Goal: Contribute content: Contribute content

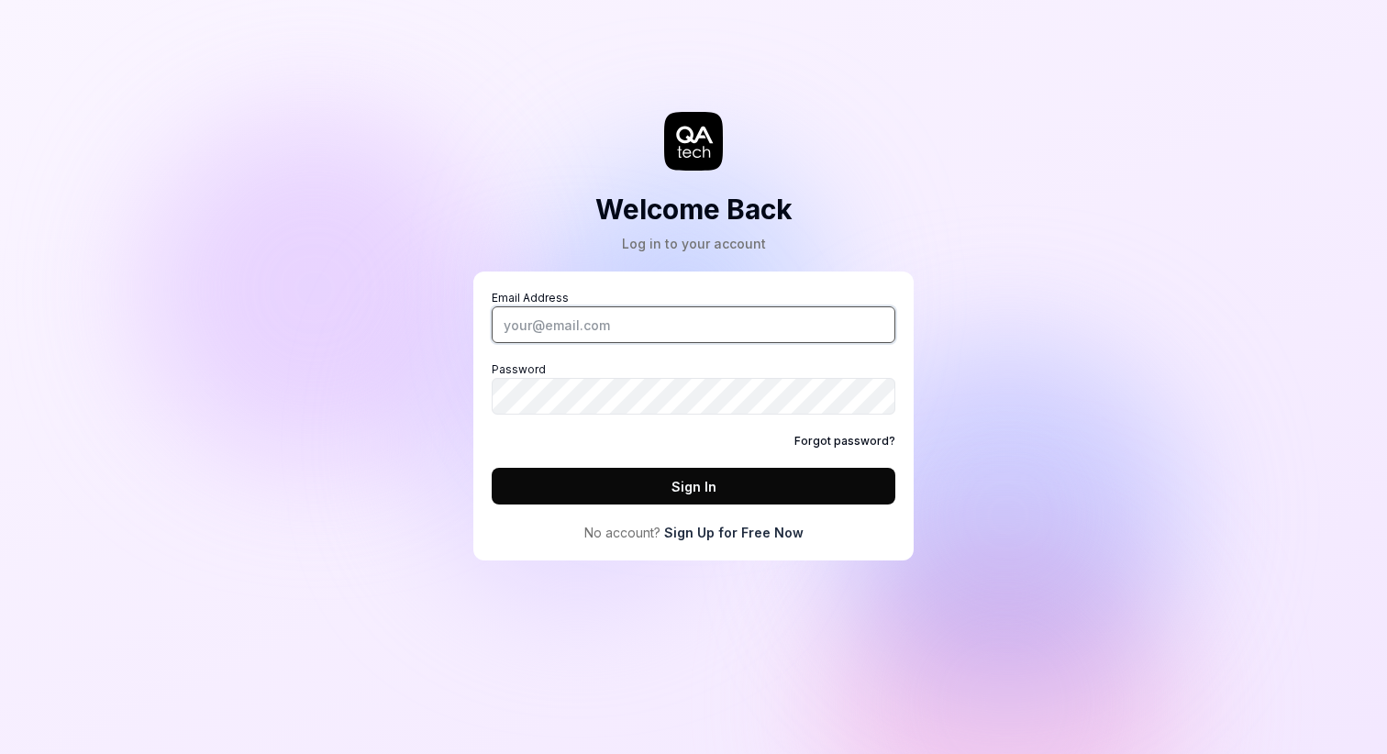
type input "[EMAIL_ADDRESS][DOMAIN_NAME]"
click at [671, 490] on button "Sign In" at bounding box center [694, 486] width 404 height 37
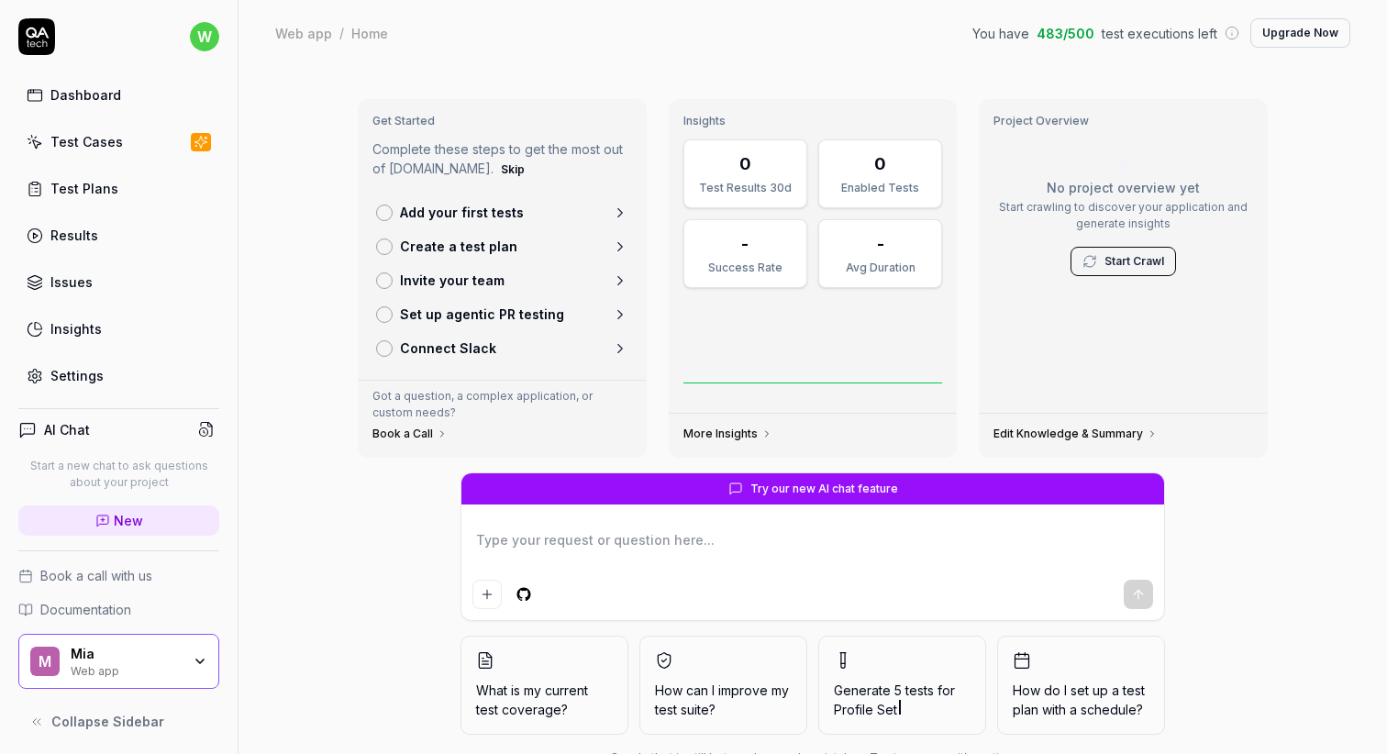
click at [102, 150] on div "Test Cases" at bounding box center [86, 141] width 72 height 19
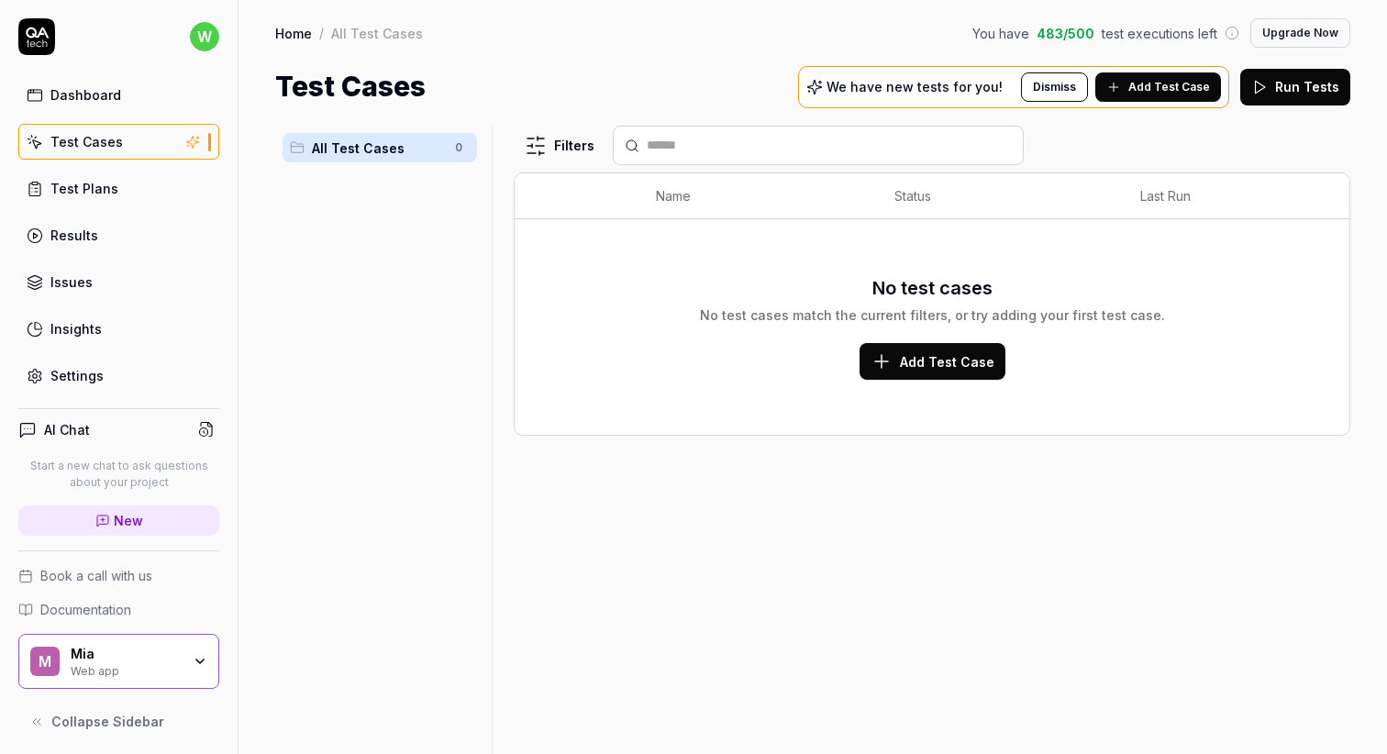
click at [200, 28] on html "w Dashboard Test Cases Test Plans Results Issues Insights Settings AI Chat Star…" at bounding box center [693, 377] width 1387 height 754
click at [301, 408] on html "w Dashboard Test Cases Test Plans Results Issues Insights Settings AI Chat Star…" at bounding box center [693, 377] width 1387 height 754
click at [142, 97] on link "Dashboard" at bounding box center [118, 95] width 201 height 36
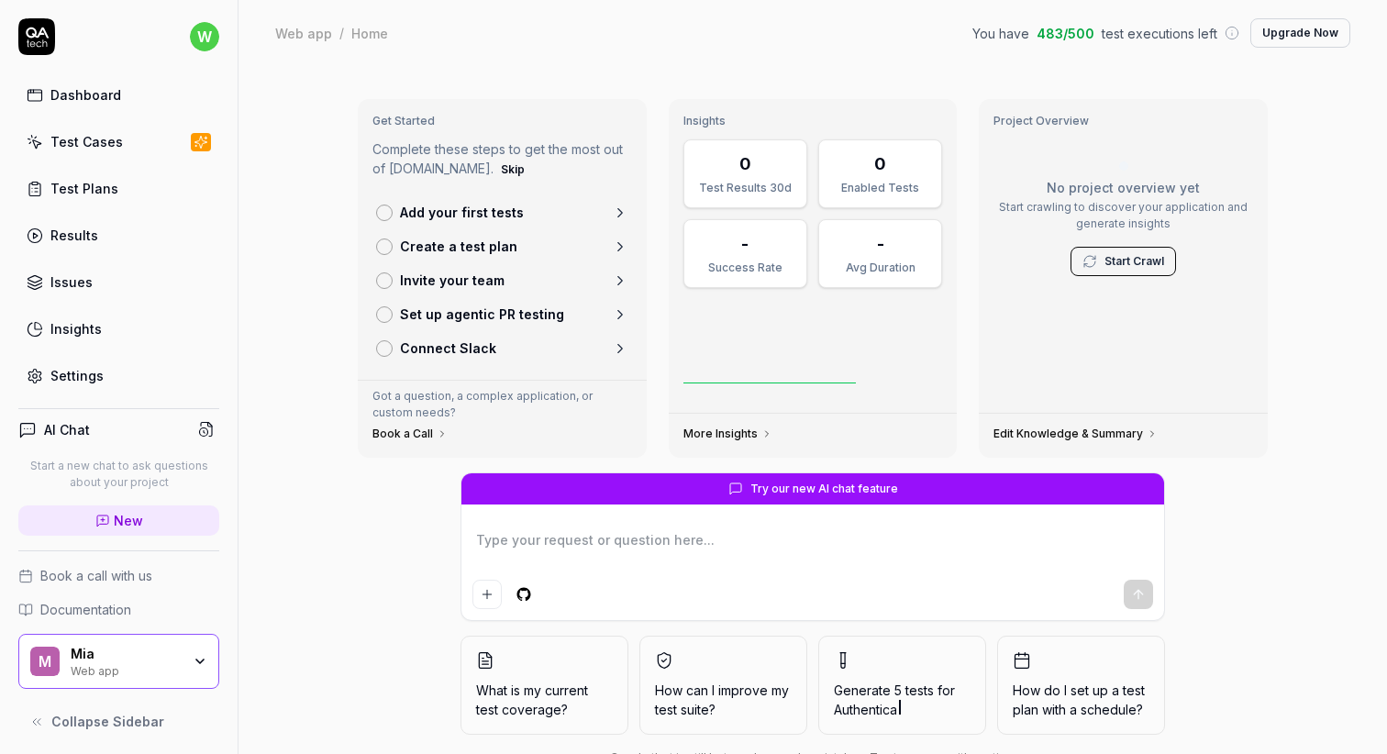
click at [205, 30] on html "w Dashboard Test Cases Test Plans Results Issues Insights Settings AI Chat Star…" at bounding box center [693, 377] width 1387 height 754
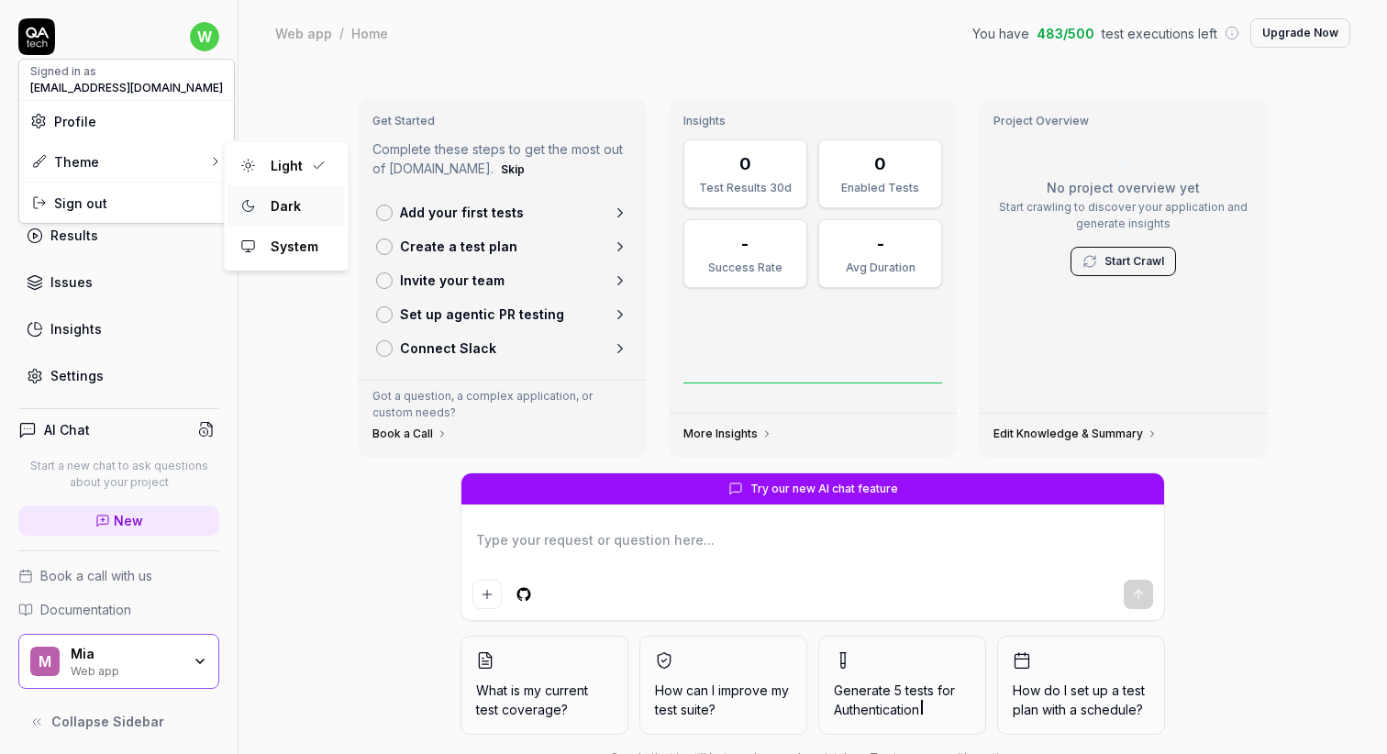
click at [270, 193] on div "Dark" at bounding box center [285, 207] width 45 height 28
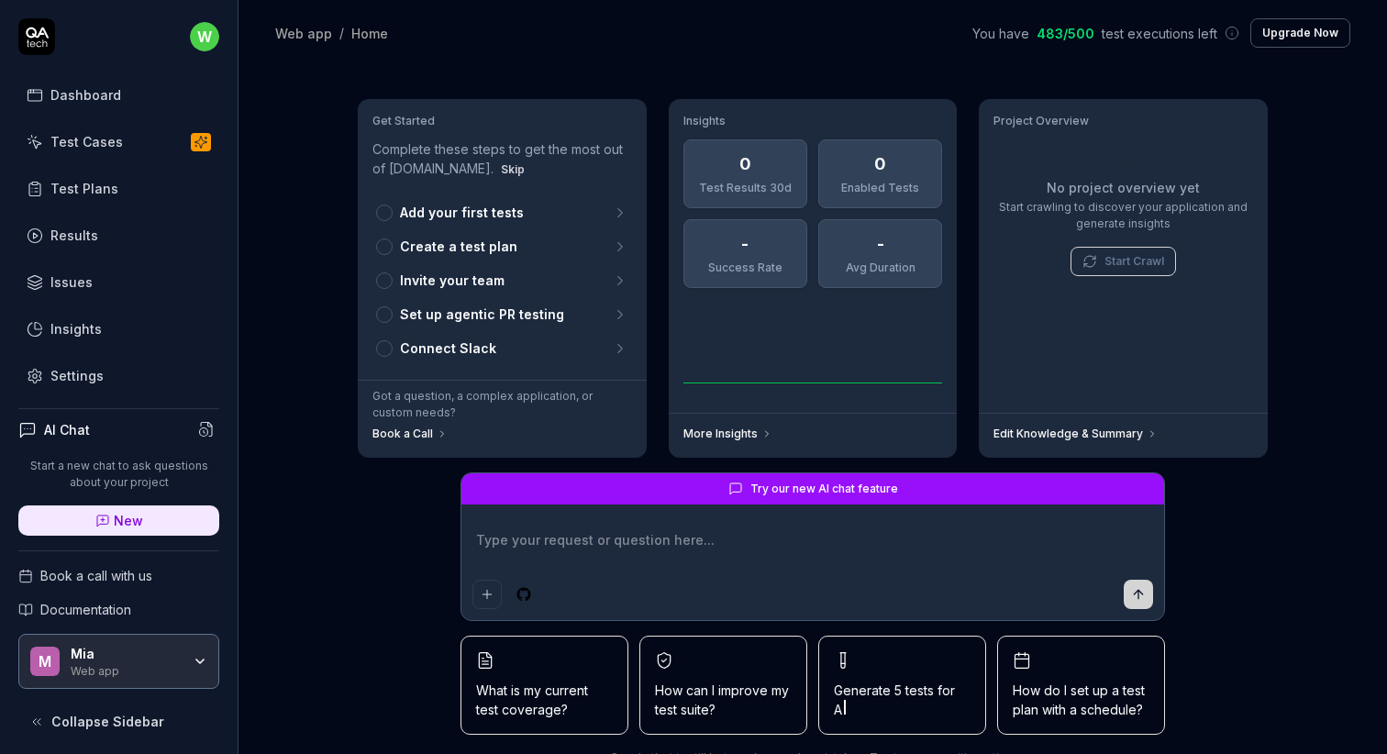
click at [202, 40] on html "w Dashboard Test Cases Test Plans Results Issues Insights Settings AI Chat Star…" at bounding box center [693, 377] width 1387 height 754
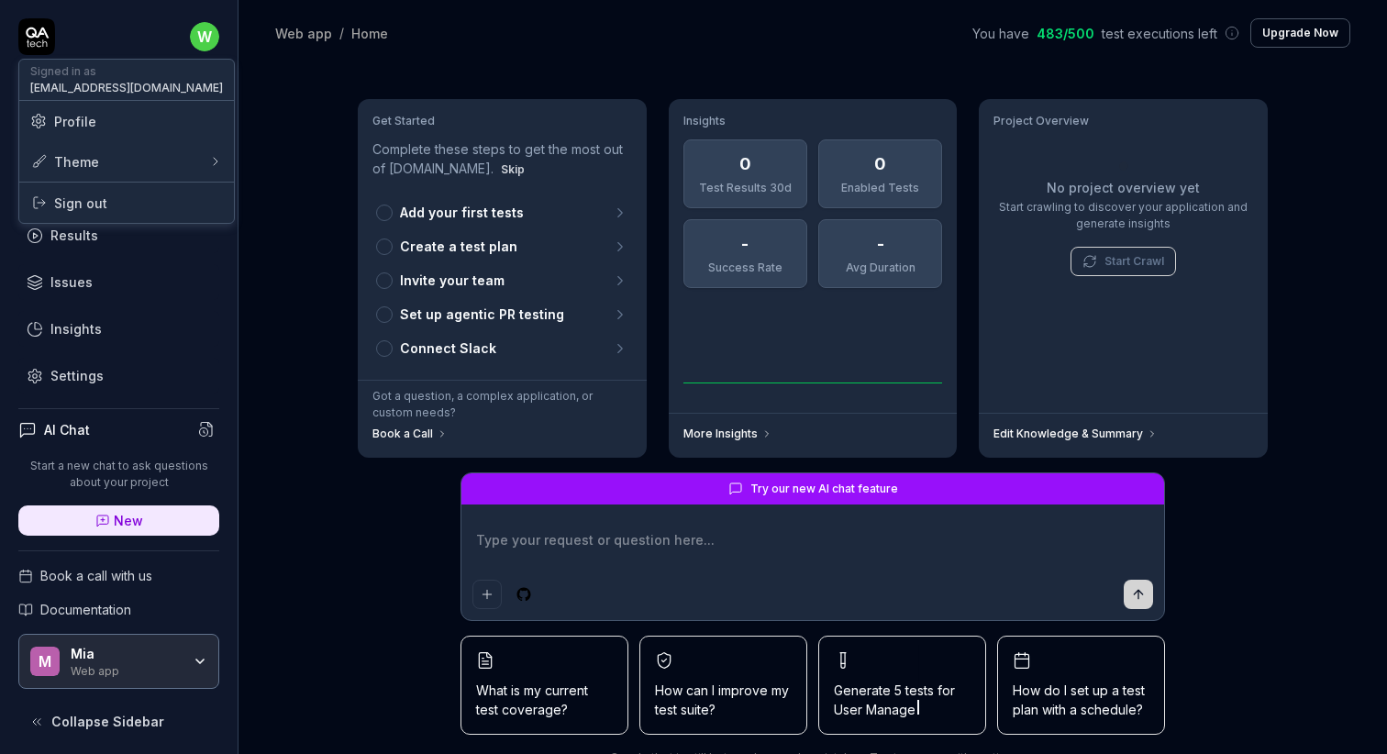
click at [158, 119] on span "Profile" at bounding box center [126, 121] width 193 height 19
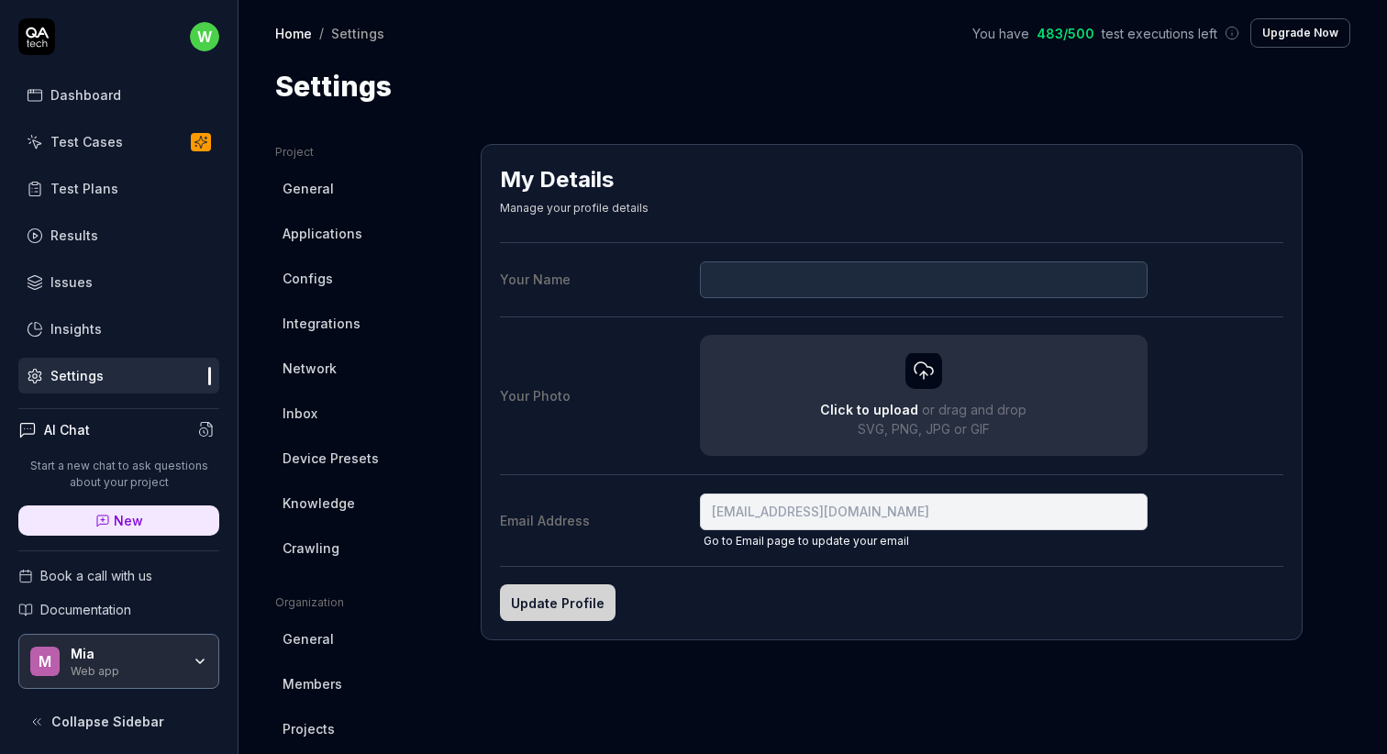
click at [312, 739] on html "w Dashboard Test Cases Test Plans Results Issues Insights Settings AI Chat Star…" at bounding box center [693, 377] width 1387 height 754
click at [315, 729] on span "Projects" at bounding box center [309, 728] width 52 height 19
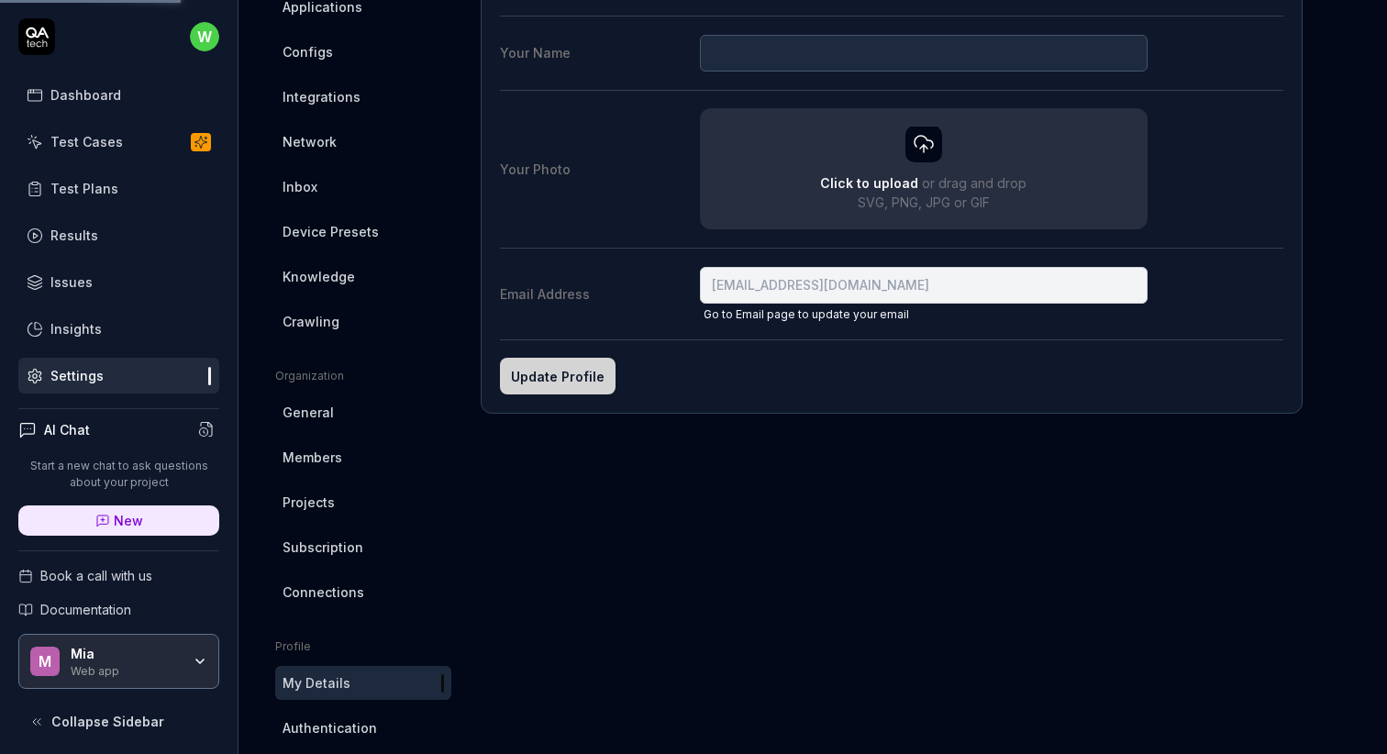
scroll to position [249, 0]
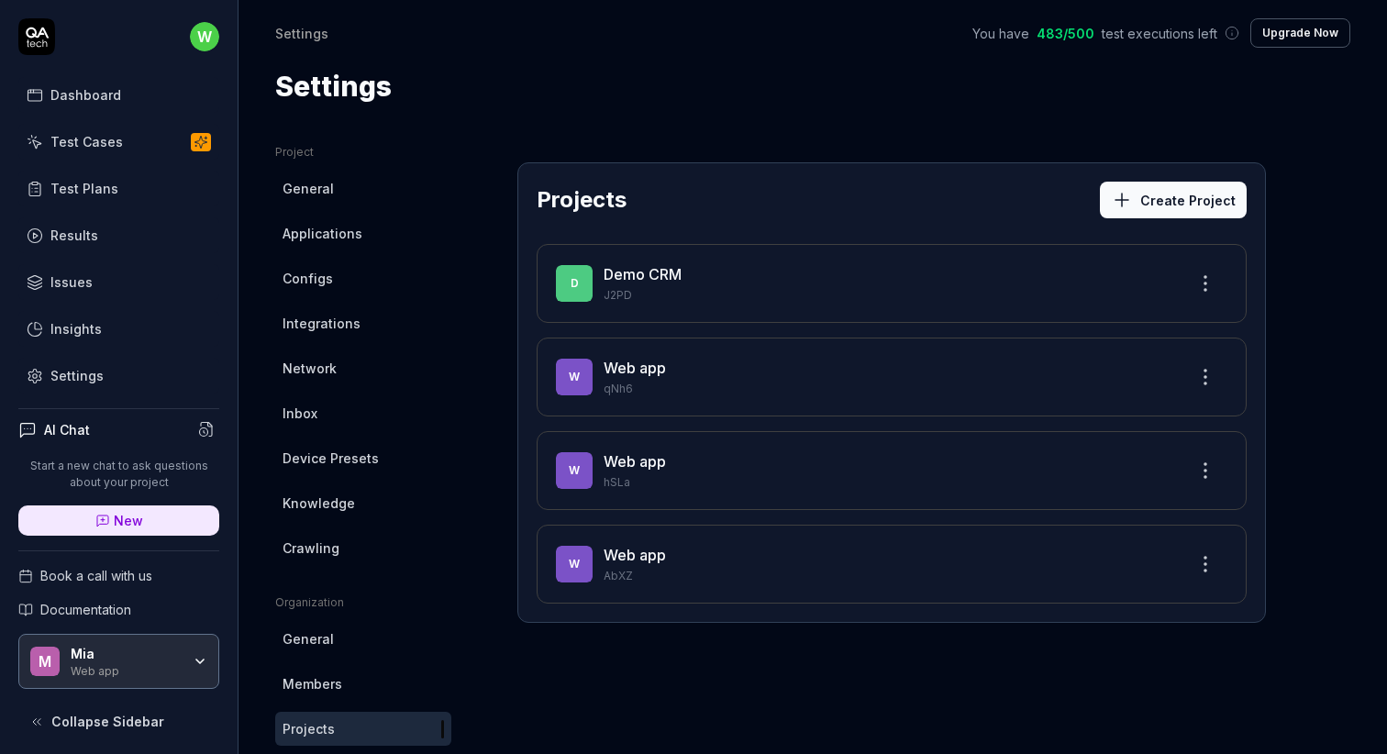
click at [696, 293] on p "J2PD" at bounding box center [888, 295] width 569 height 17
click at [578, 287] on span "D" at bounding box center [574, 283] width 37 height 37
click at [651, 269] on link "Demo CRM" at bounding box center [643, 274] width 78 height 18
click at [1207, 280] on html "w Dashboard Test Cases Test Plans Results Issues Insights Settings AI Chat Star…" at bounding box center [693, 377] width 1387 height 754
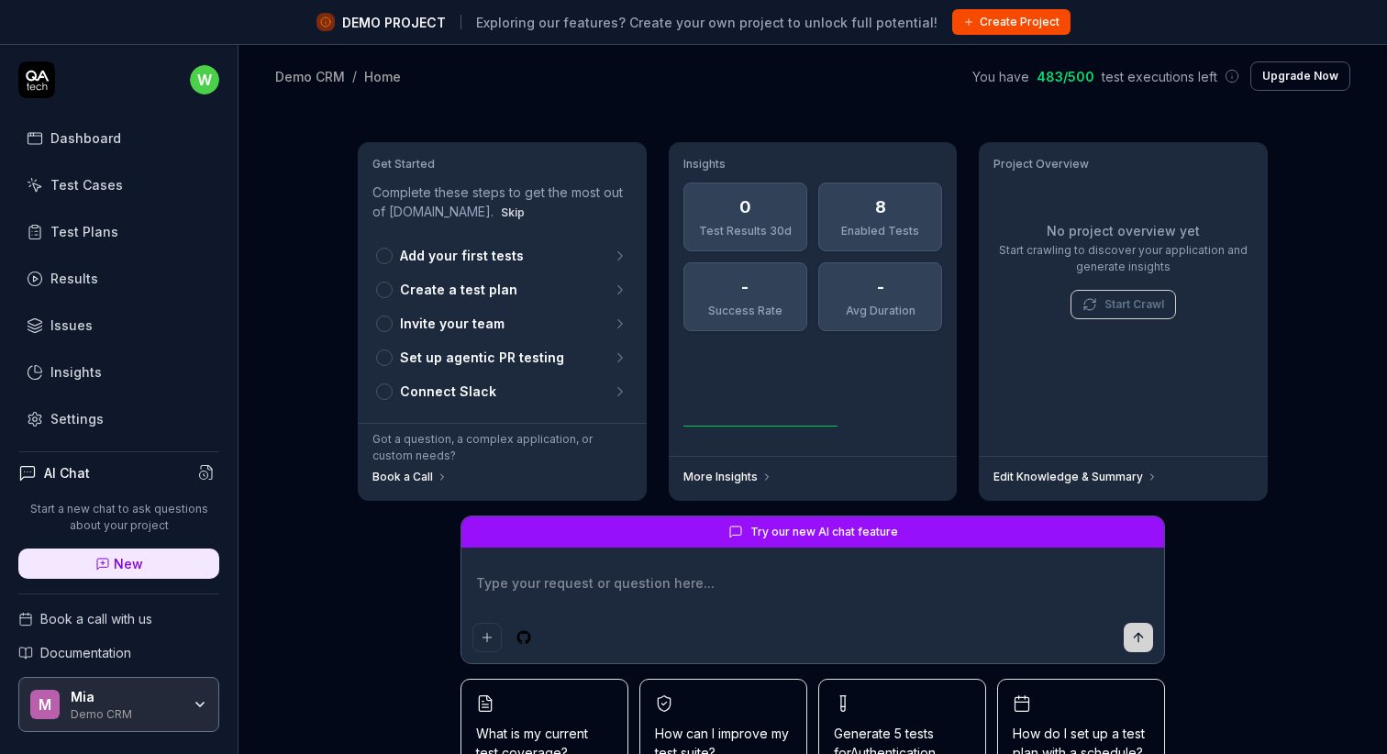
scroll to position [56, 0]
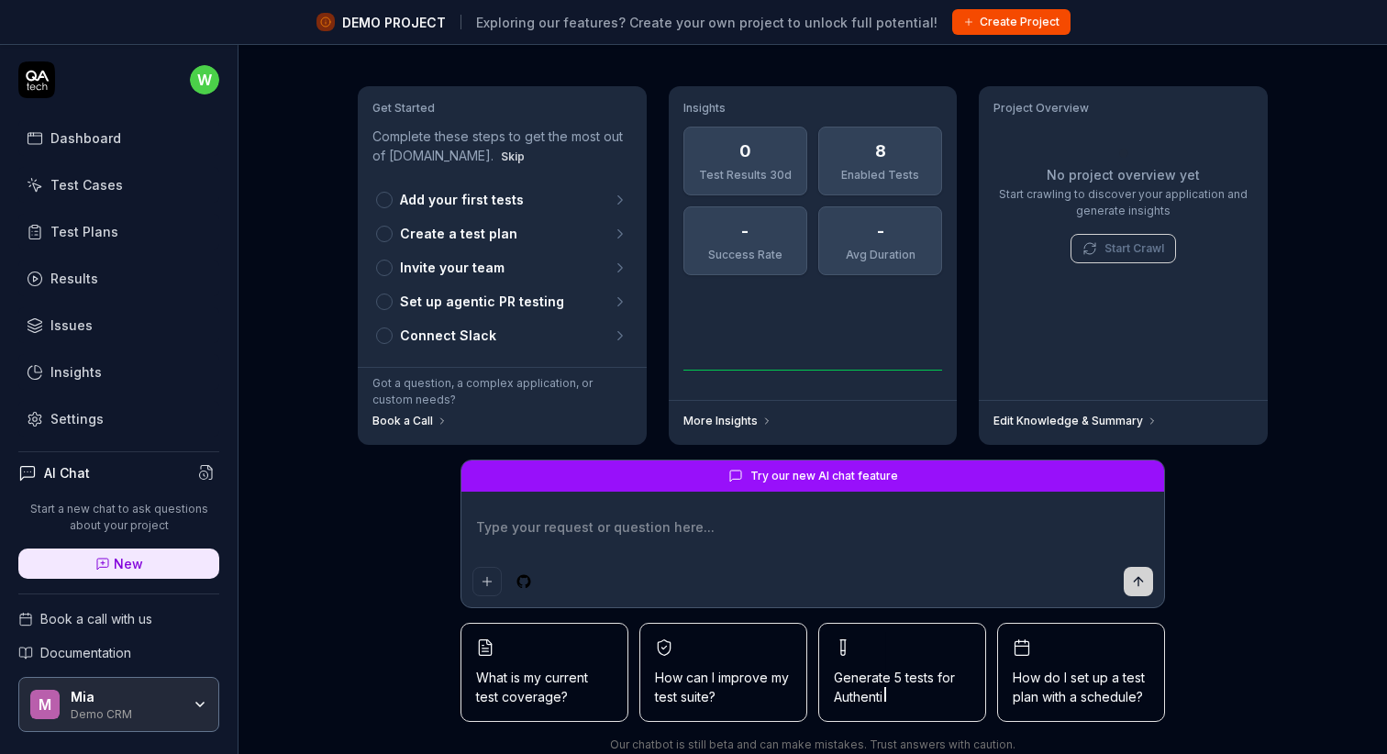
click at [100, 226] on div "Test Plans" at bounding box center [84, 231] width 68 height 19
click at [104, 180] on div "Test Cases" at bounding box center [86, 184] width 72 height 19
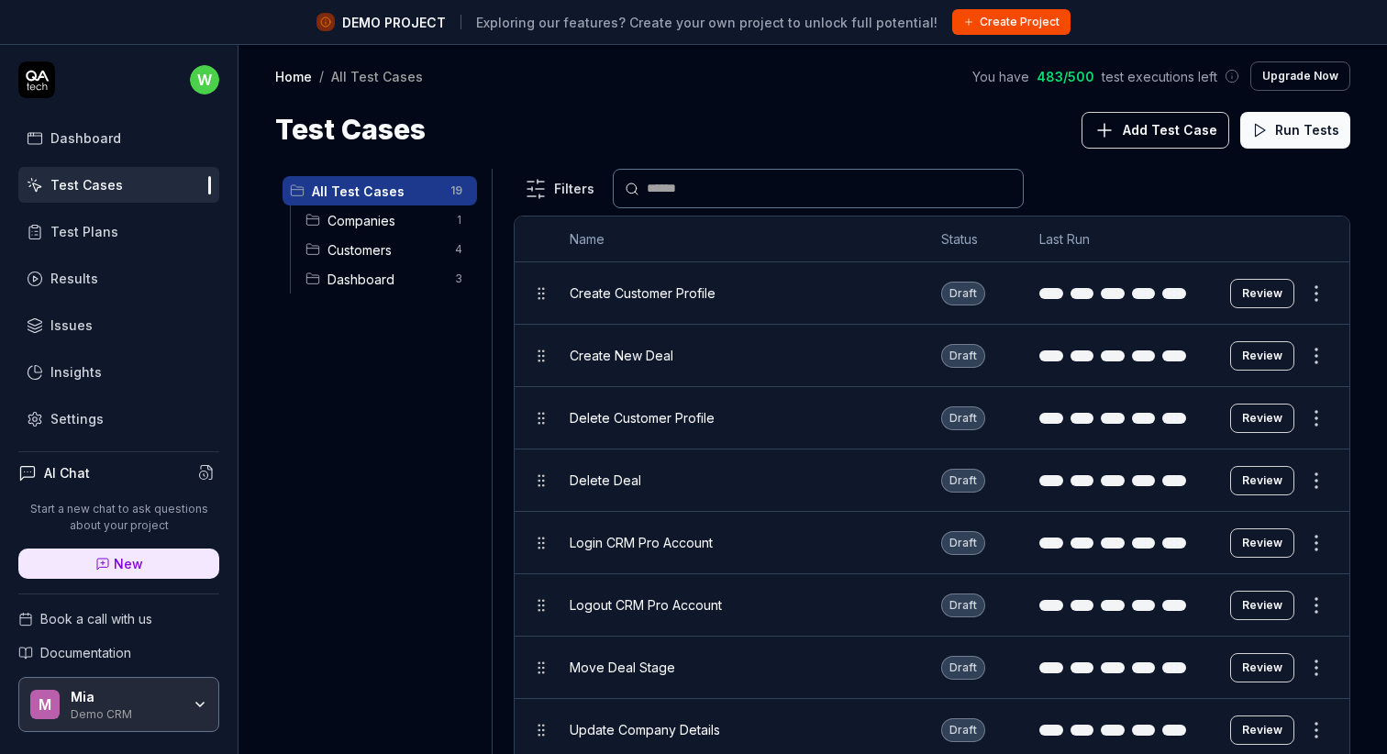
click at [694, 295] on span "Create Customer Profile" at bounding box center [643, 293] width 146 height 19
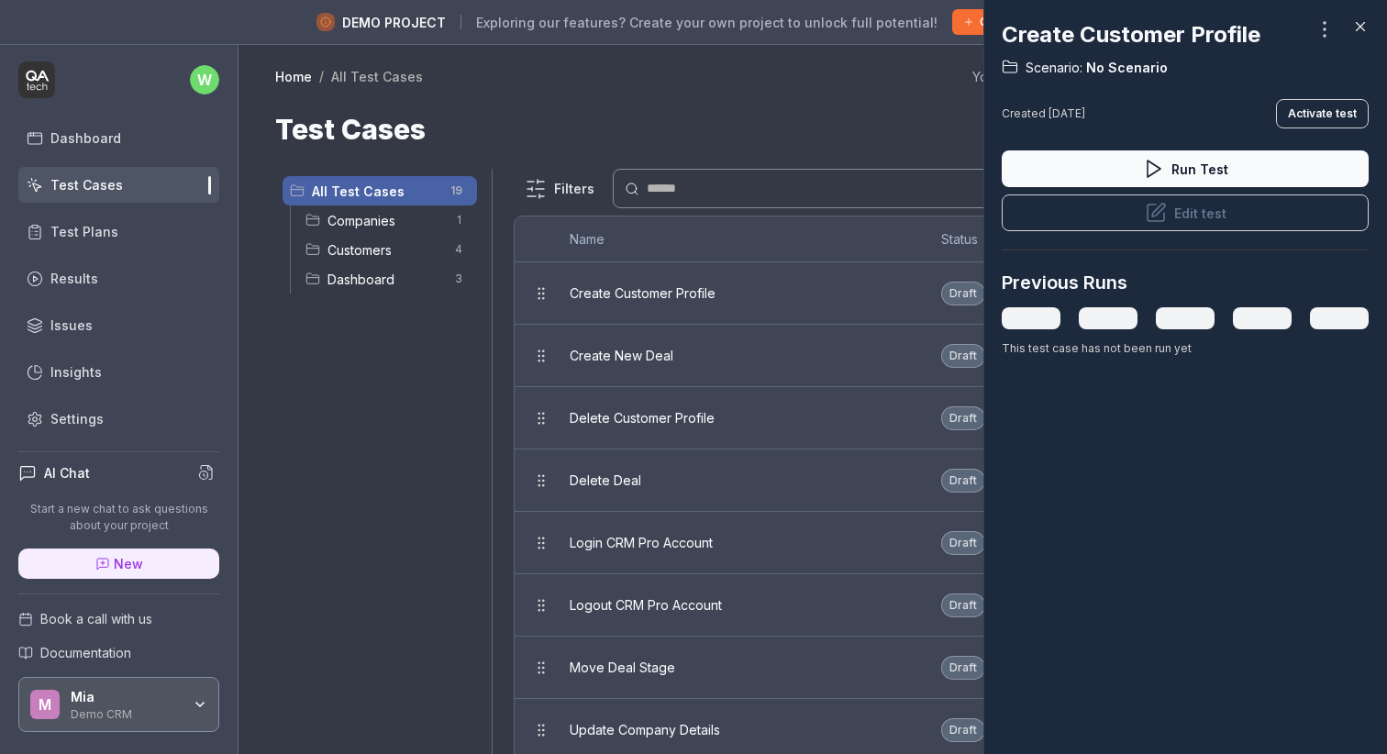
click at [1197, 209] on button "Edit test" at bounding box center [1185, 213] width 367 height 37
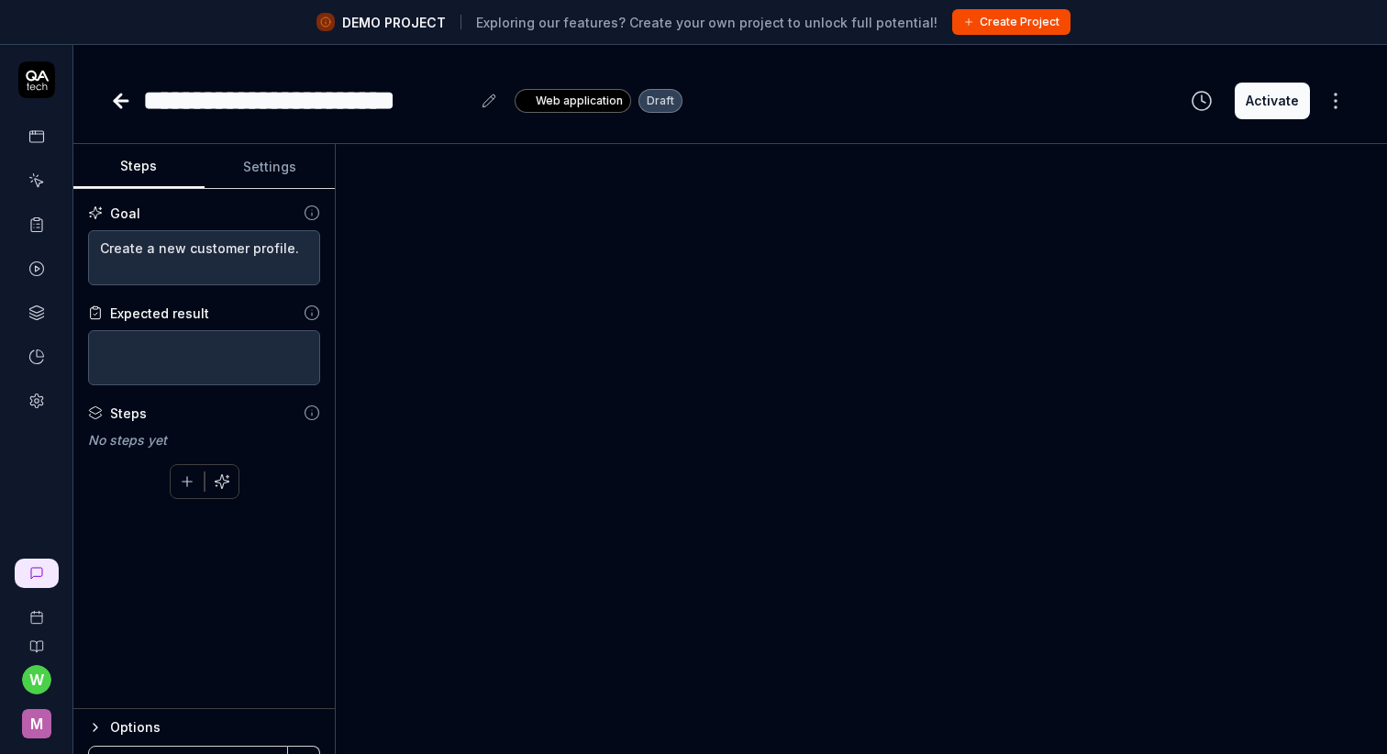
scroll to position [43, 0]
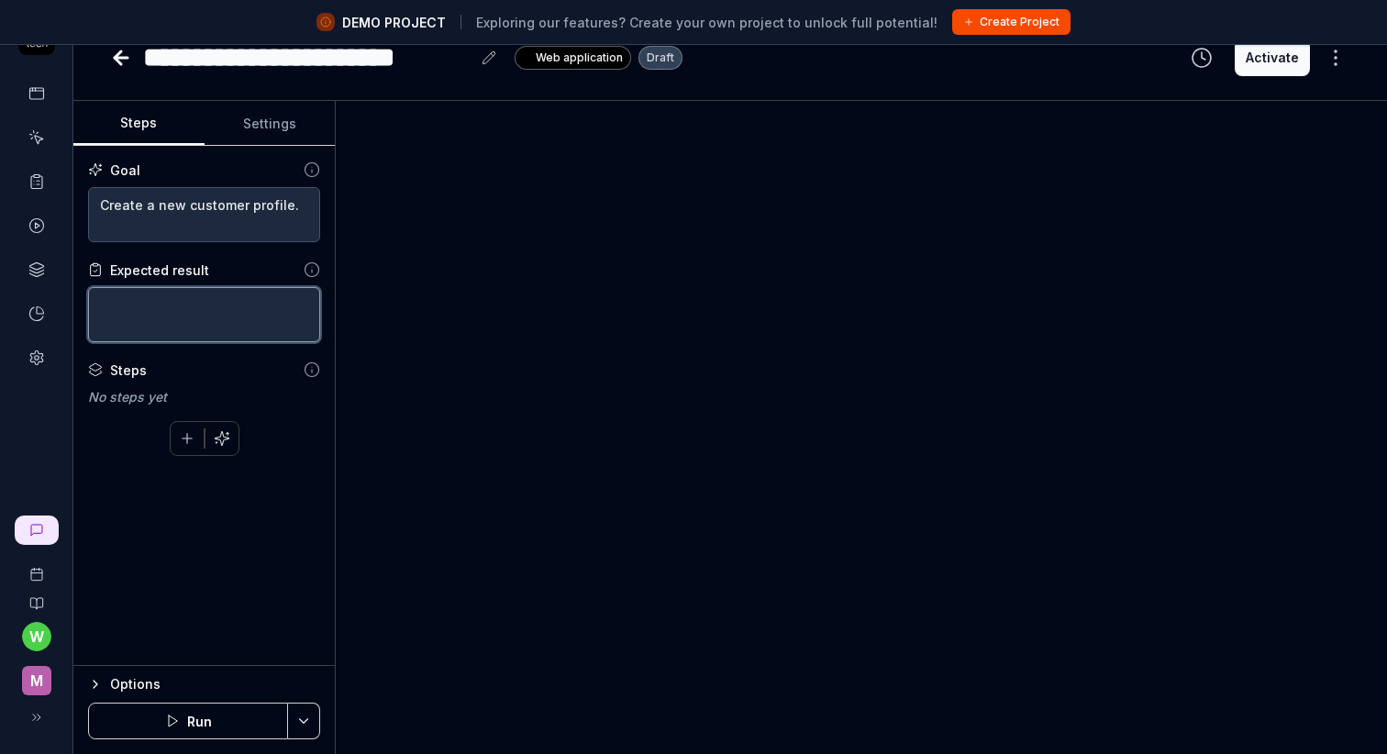
click at [201, 315] on textarea at bounding box center [204, 314] width 232 height 55
click at [262, 435] on div "To pick up a draggable item, press the space bar. While dragging, use the arrow…" at bounding box center [204, 435] width 232 height 42
click at [191, 446] on button "button" at bounding box center [187, 438] width 33 height 33
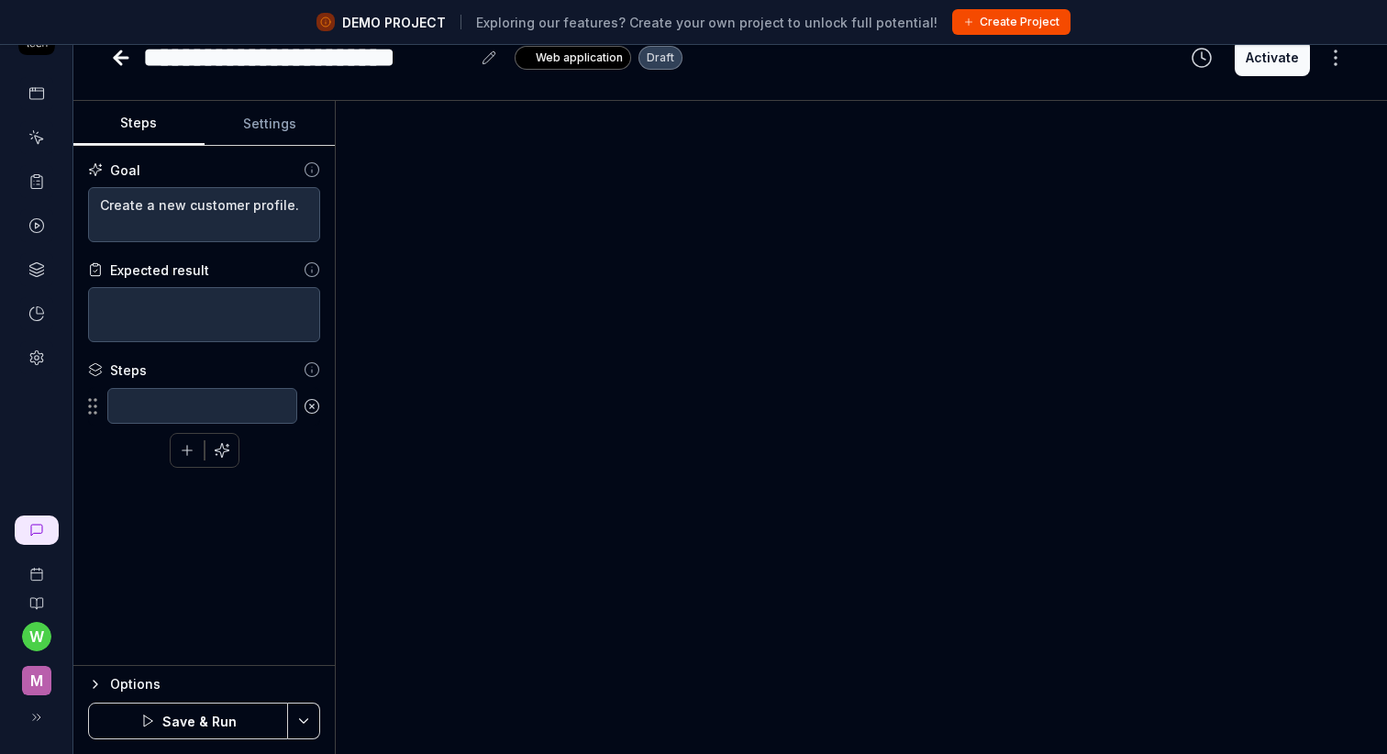
click at [90, 440] on div "To pick up a draggable item, press the space bar. While dragging, use the arrow…" at bounding box center [204, 427] width 232 height 81
click at [95, 396] on fieldset "To pick up a draggable item, press the space bar. While dragging, use the arrow…" at bounding box center [204, 406] width 232 height 39
click at [284, 548] on div "Goal Create a new customer profile. Expected result Steps To pick up a draggabl…" at bounding box center [204, 406] width 262 height 520
click at [249, 413] on textarea at bounding box center [202, 406] width 190 height 36
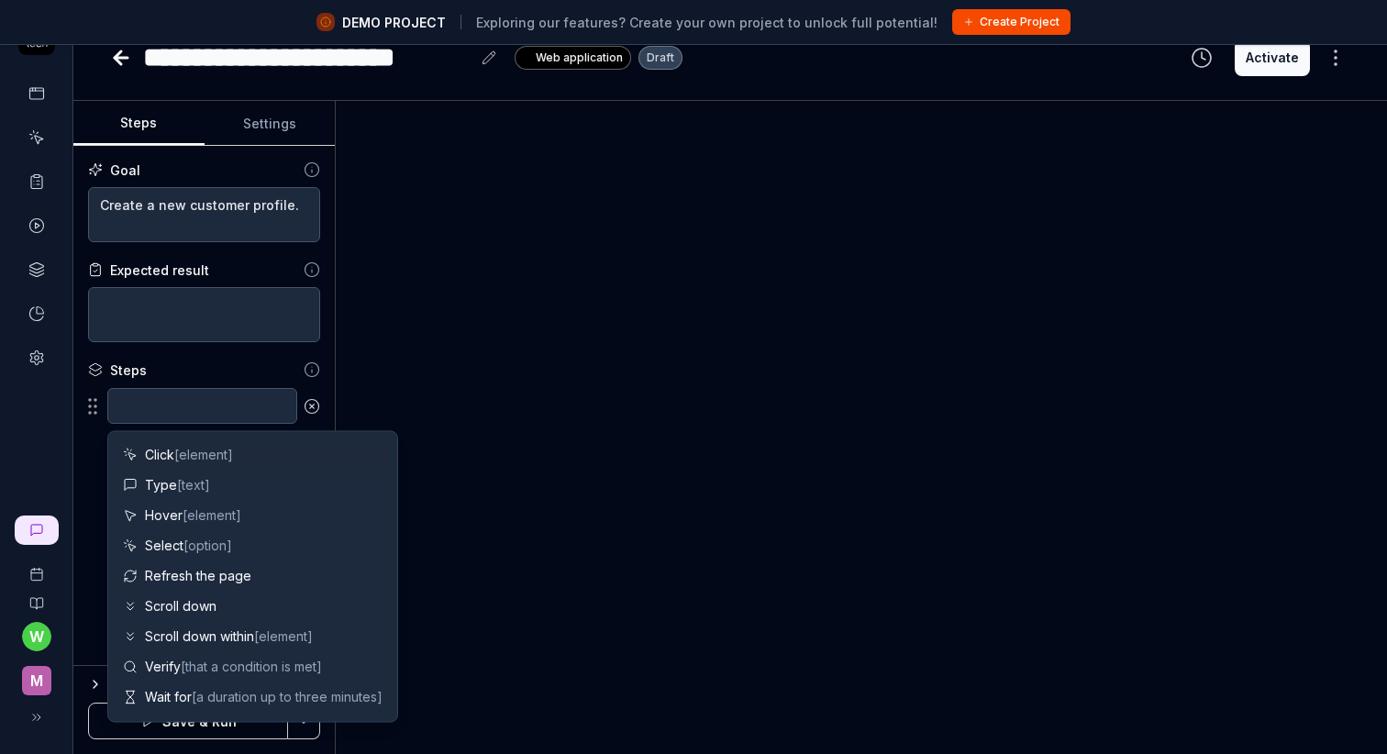
click at [155, 451] on span "Click [element]" at bounding box center [189, 454] width 88 height 19
type textarea "*"
type textarea "Click"
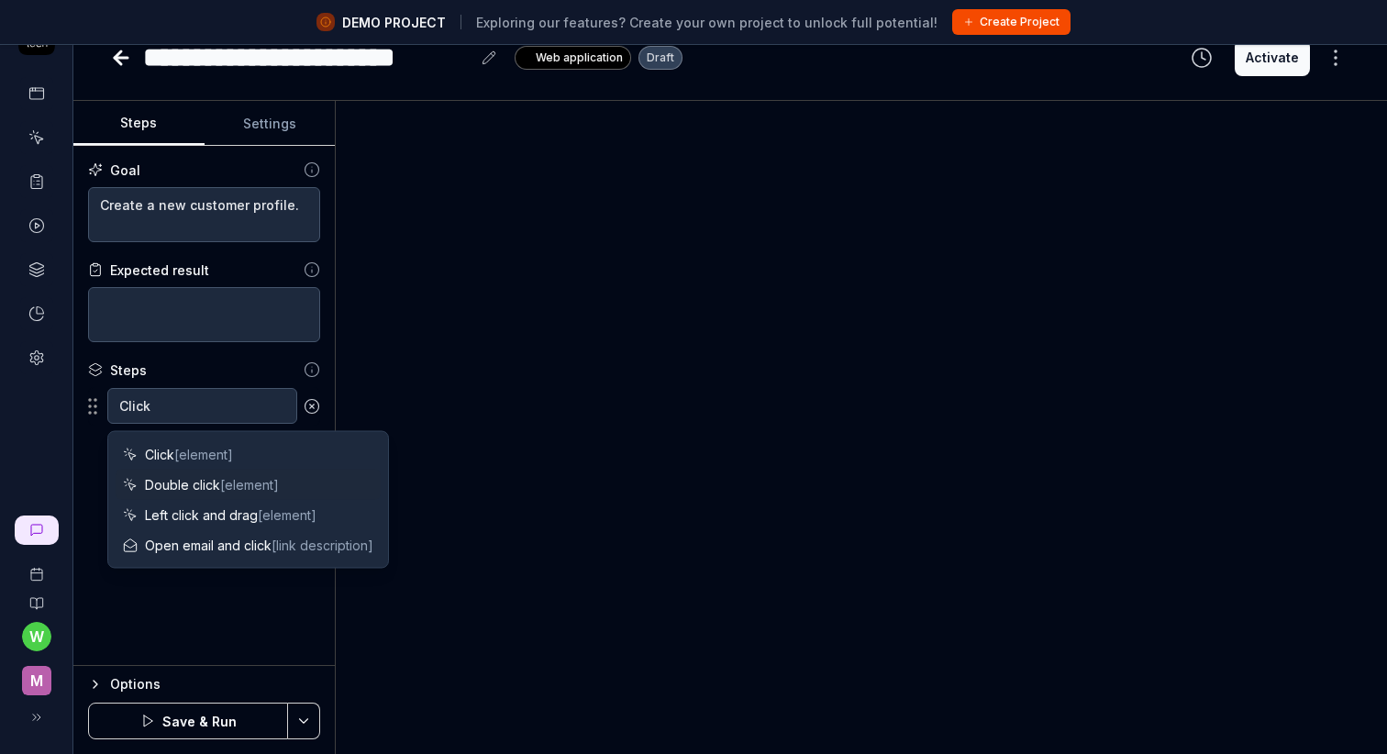
click at [197, 486] on span "Double click [element]" at bounding box center [212, 484] width 134 height 19
type textarea "*"
type textarea "Double click"
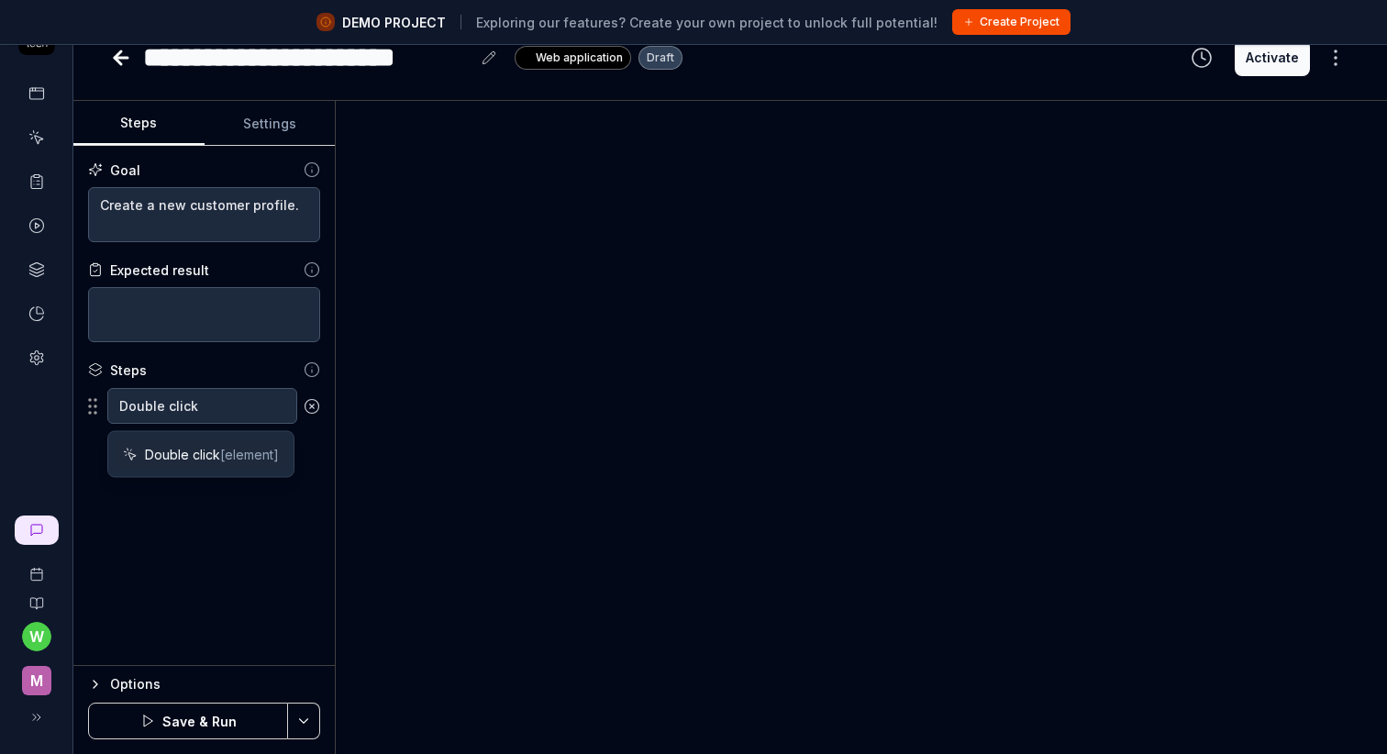
click at [185, 461] on span "Double click [element]" at bounding box center [212, 454] width 134 height 19
click at [257, 551] on div "Goal Create a new customer profile. Expected result Steps Double click To pick …" at bounding box center [204, 406] width 262 height 520
click at [253, 409] on textarea "Double click" at bounding box center [202, 406] width 190 height 36
type textarea "*"
type textarea "Double click d"
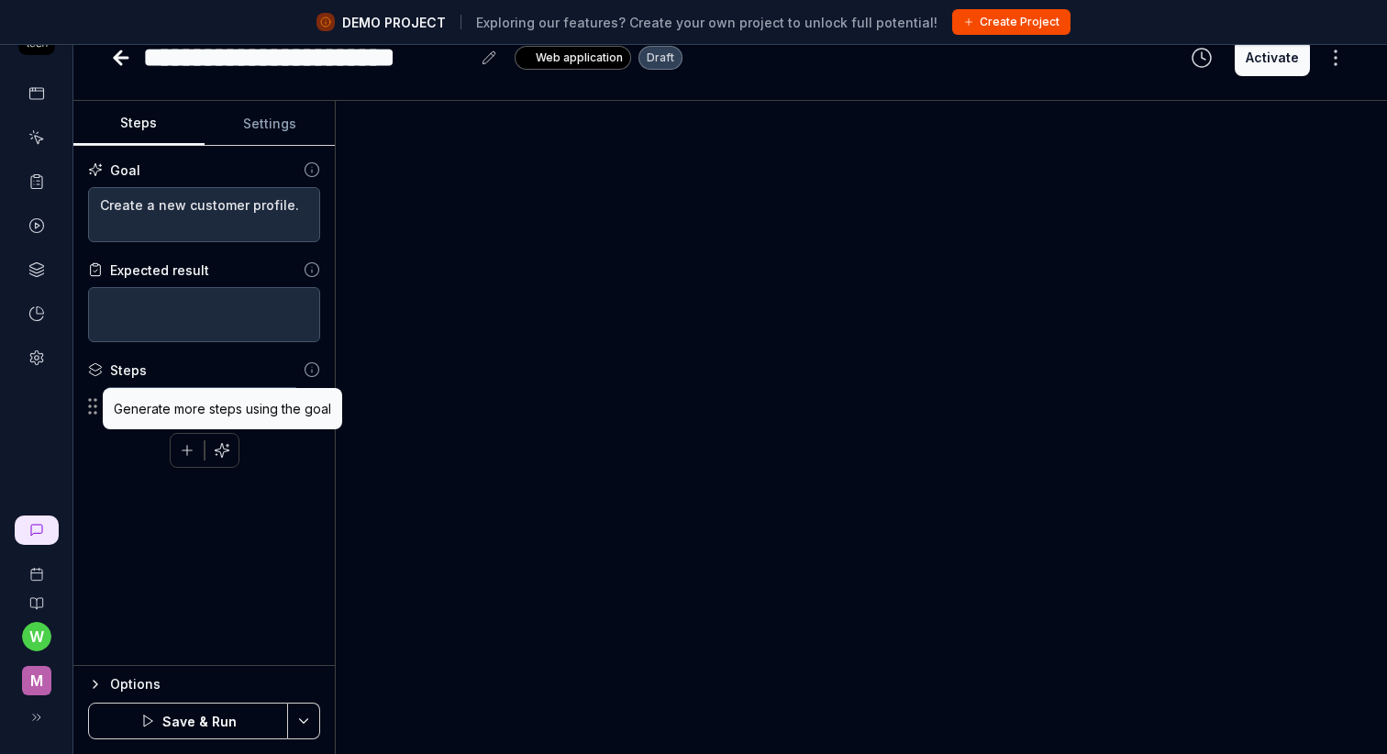
type textarea "*"
type textarea "Double click da"
type textarea "*"
type textarea "Double click dag"
type textarea "*"
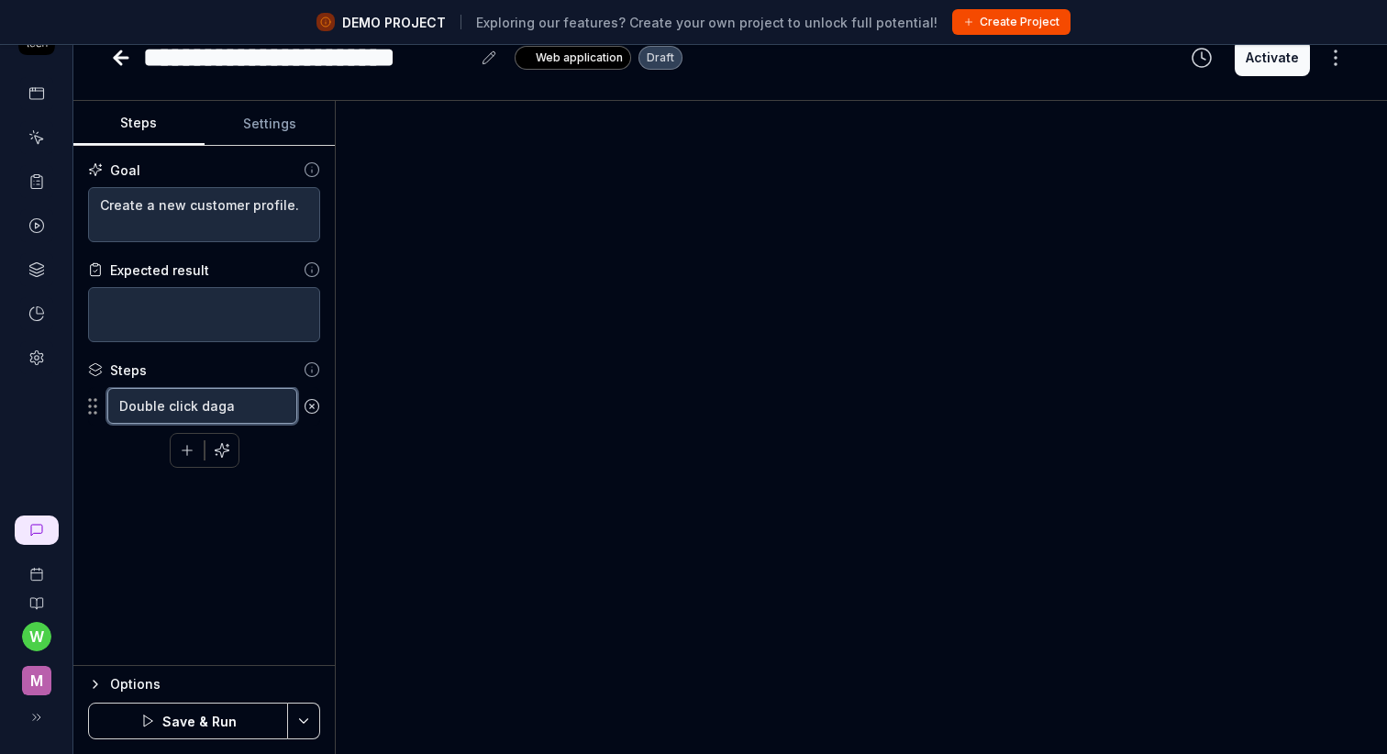
type textarea "Double click daga"
click at [259, 490] on div "Goal Create a new customer profile. Expected result Steps Double click daga To …" at bounding box center [204, 406] width 262 height 520
type textarea "*"
